Goal: Transaction & Acquisition: Purchase product/service

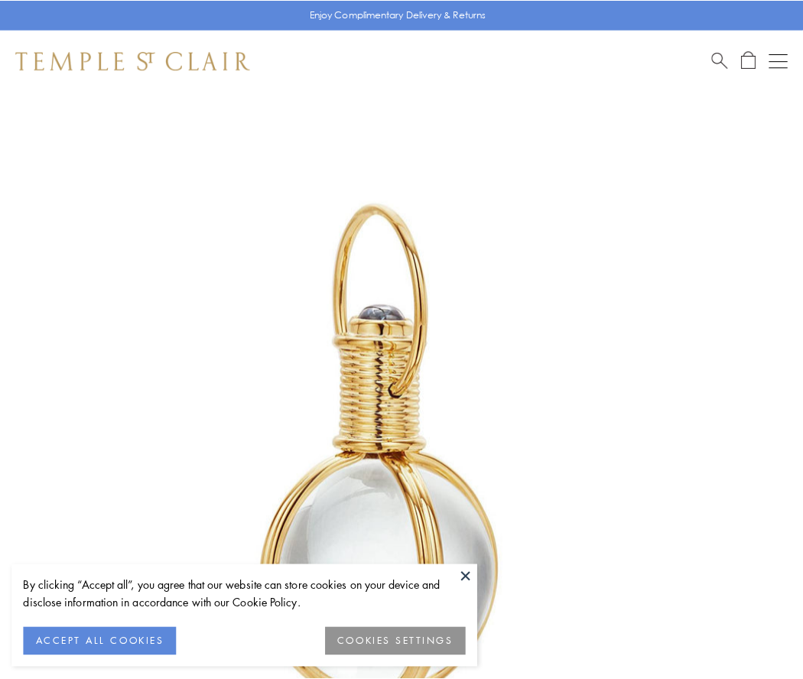
scroll to position [399, 0]
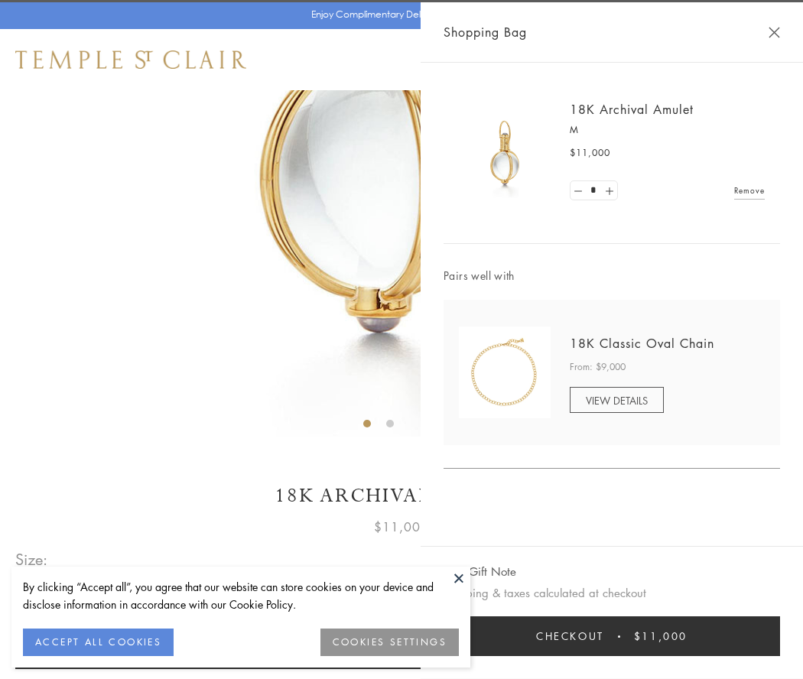
click at [612, 637] on button "Checkout $11,000" at bounding box center [612, 637] width 337 height 40
